Goal: Obtain resource: Obtain resource

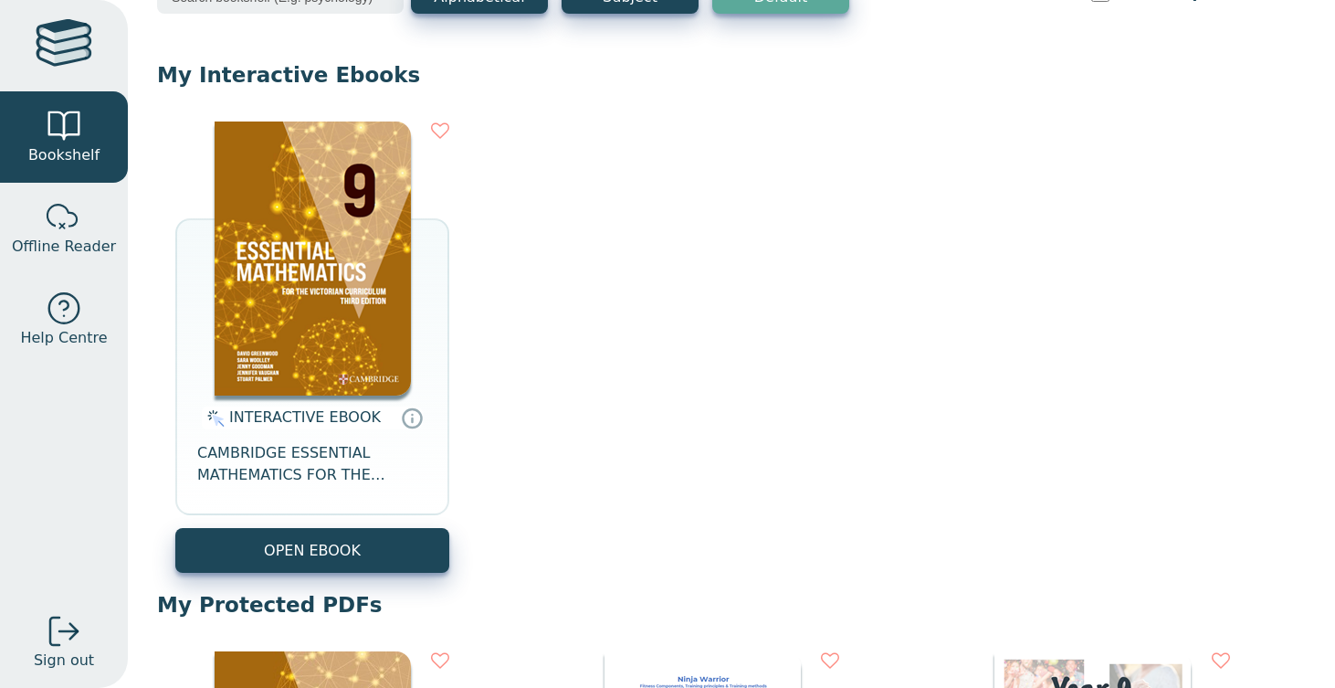
scroll to position [142, 0]
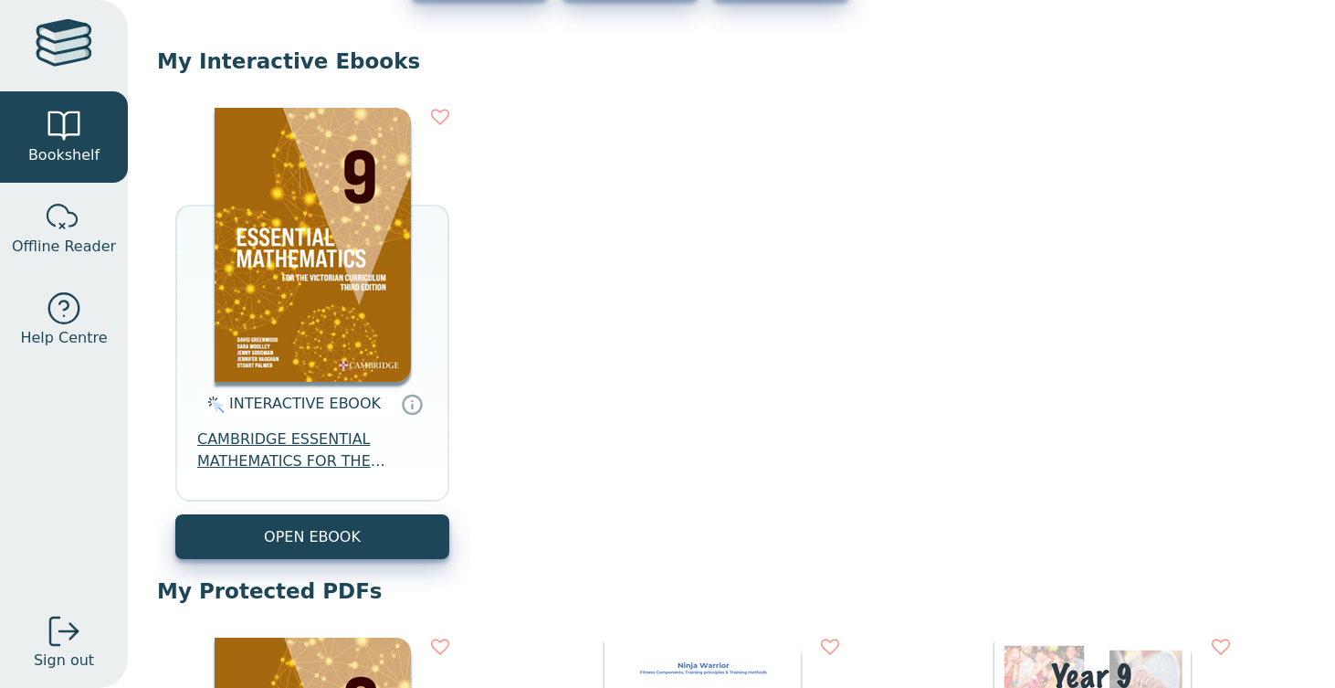
click at [314, 444] on span "CAMBRIDGE ESSENTIAL MATHEMATICS FOR THE VICTORIAN CURRICULUM YEAR 9 EBOOK 3E" at bounding box center [312, 450] width 230 height 44
click at [296, 458] on span "CAMBRIDGE ESSENTIAL MATHEMATICS FOR THE VICTORIAN CURRICULUM YEAR 9 EBOOK 3E" at bounding box center [312, 450] width 230 height 44
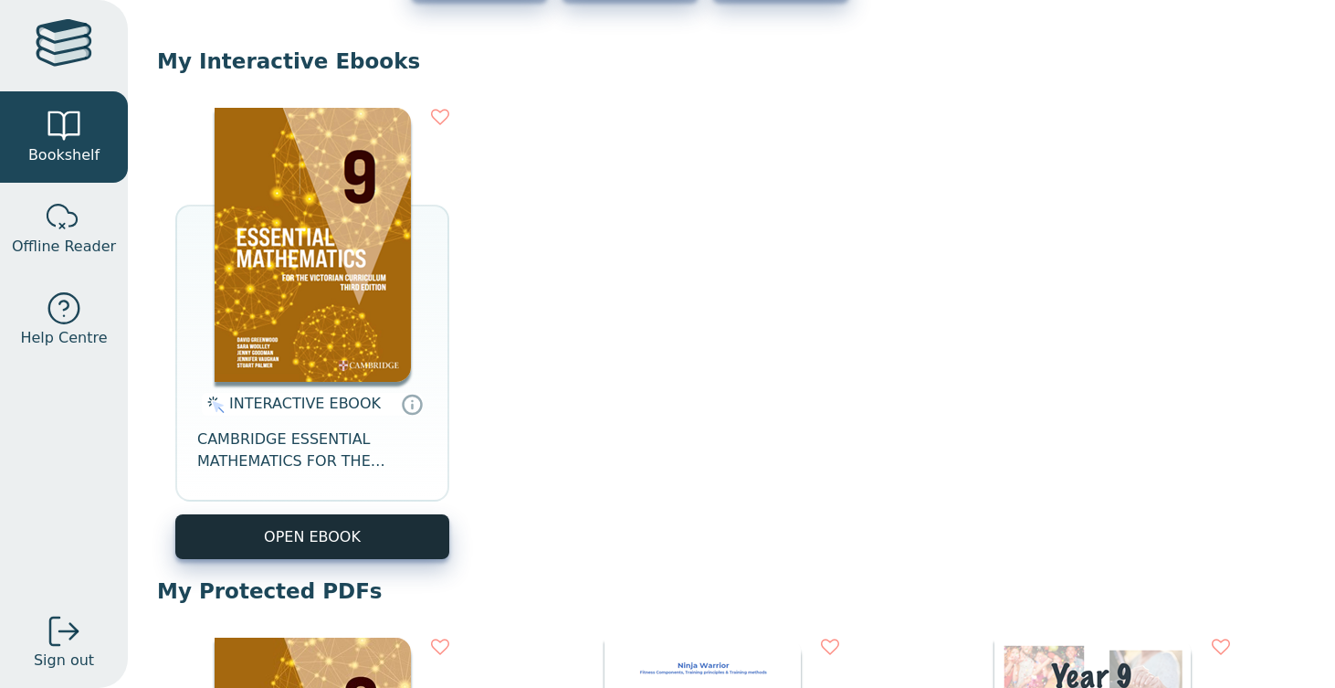
click at [402, 532] on button "OPEN EBOOK" at bounding box center [312, 536] width 274 height 45
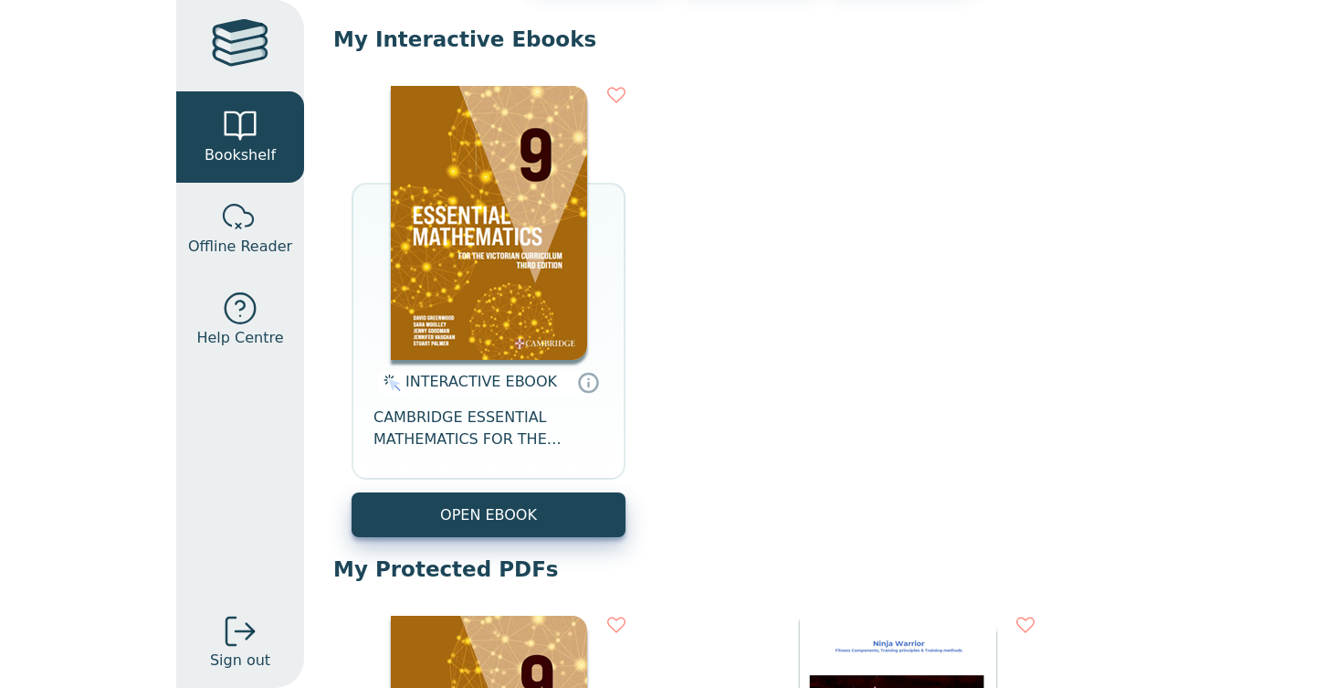
scroll to position [191, 0]
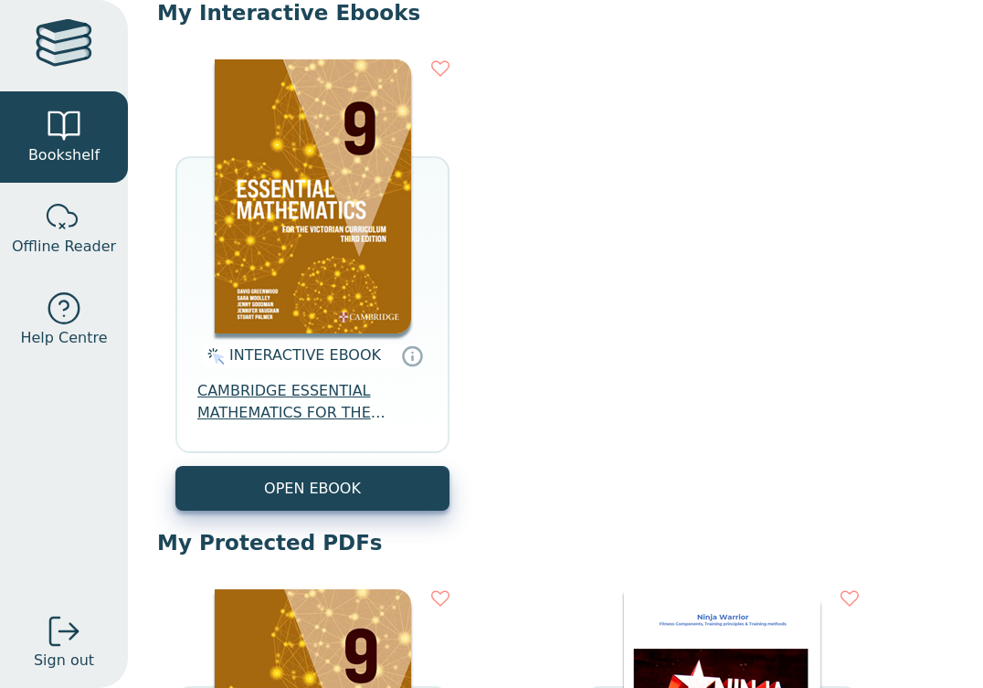
click at [287, 393] on span "CAMBRIDGE ESSENTIAL MATHEMATICS FOR THE VICTORIAN CURRICULUM YEAR 9 EBOOK 3E" at bounding box center [312, 402] width 230 height 44
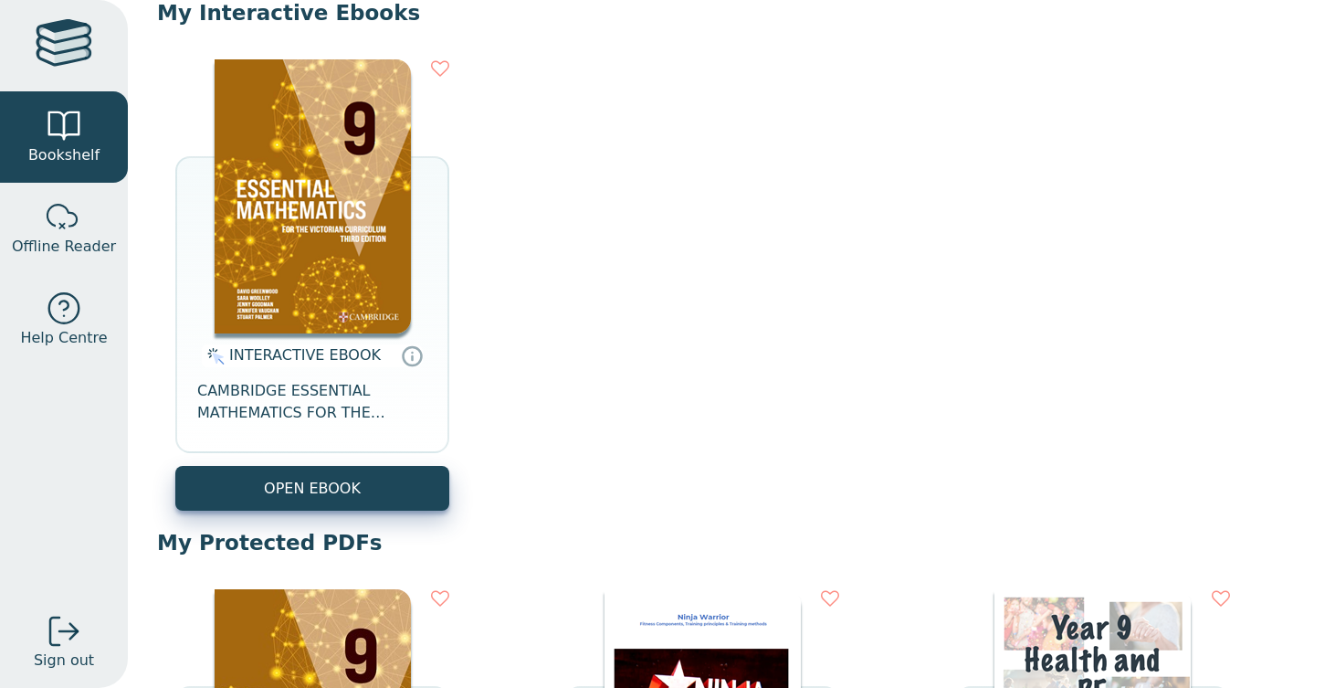
click at [257, 515] on div "INTERACTIVE EBOOK CAMBRIDGE ESSENTIAL MATHEMATICS FOR THE VICTORIAN CURRICULUM …" at bounding box center [731, 285] width 1149 height 488
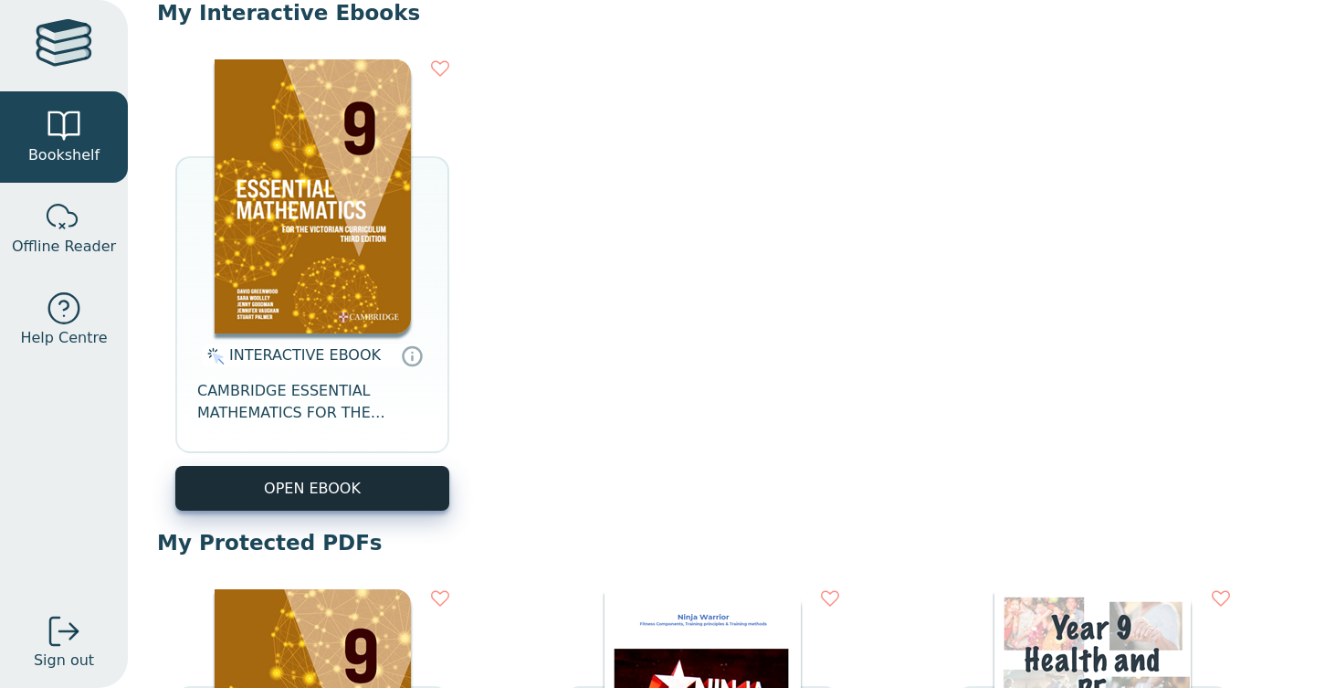
click at [257, 503] on button "OPEN EBOOK" at bounding box center [312, 488] width 274 height 45
